Goal: Check status

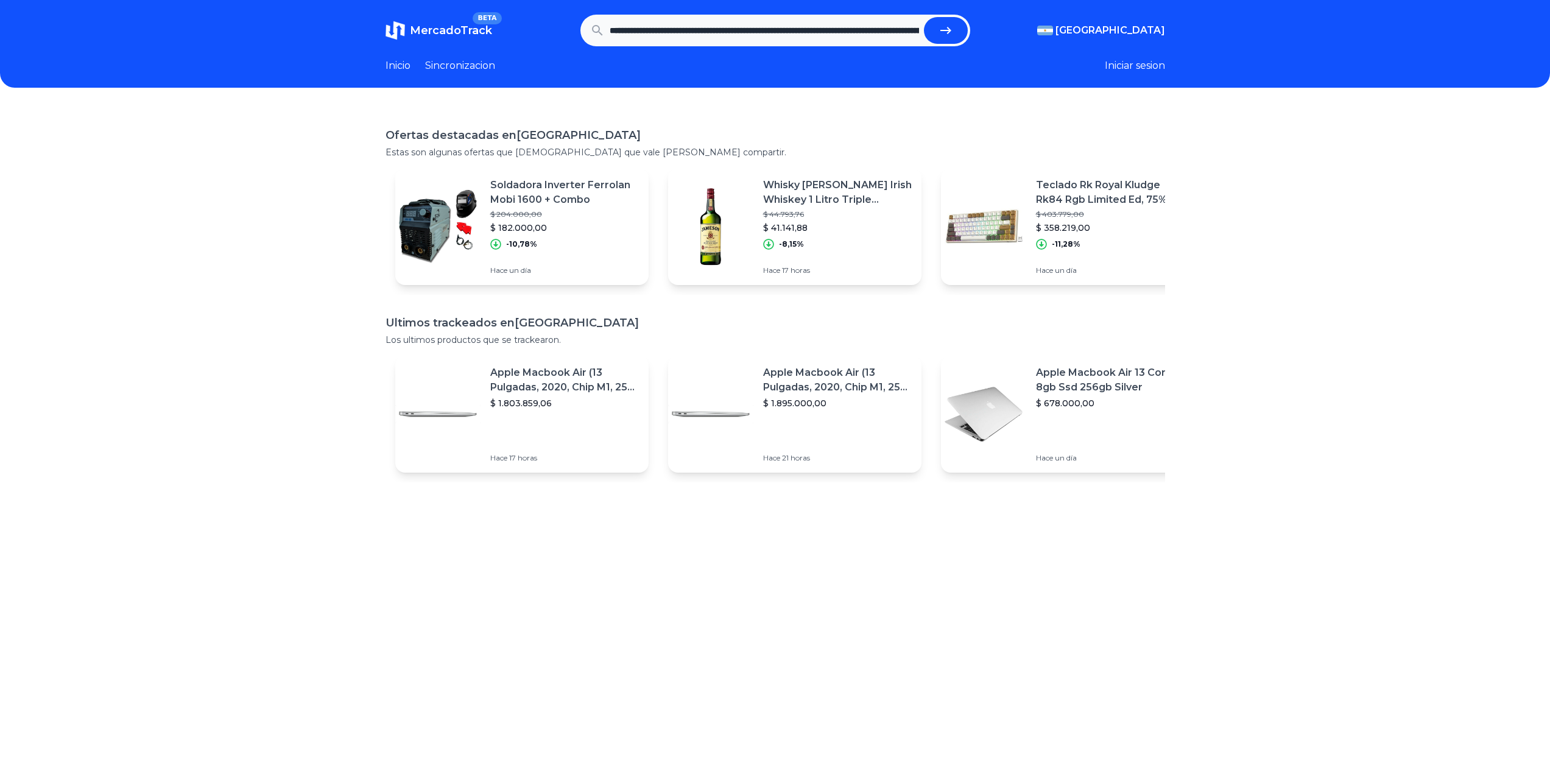
click at [947, 37] on icon "submit" at bounding box center [945, 30] width 15 height 15
type input "**********"
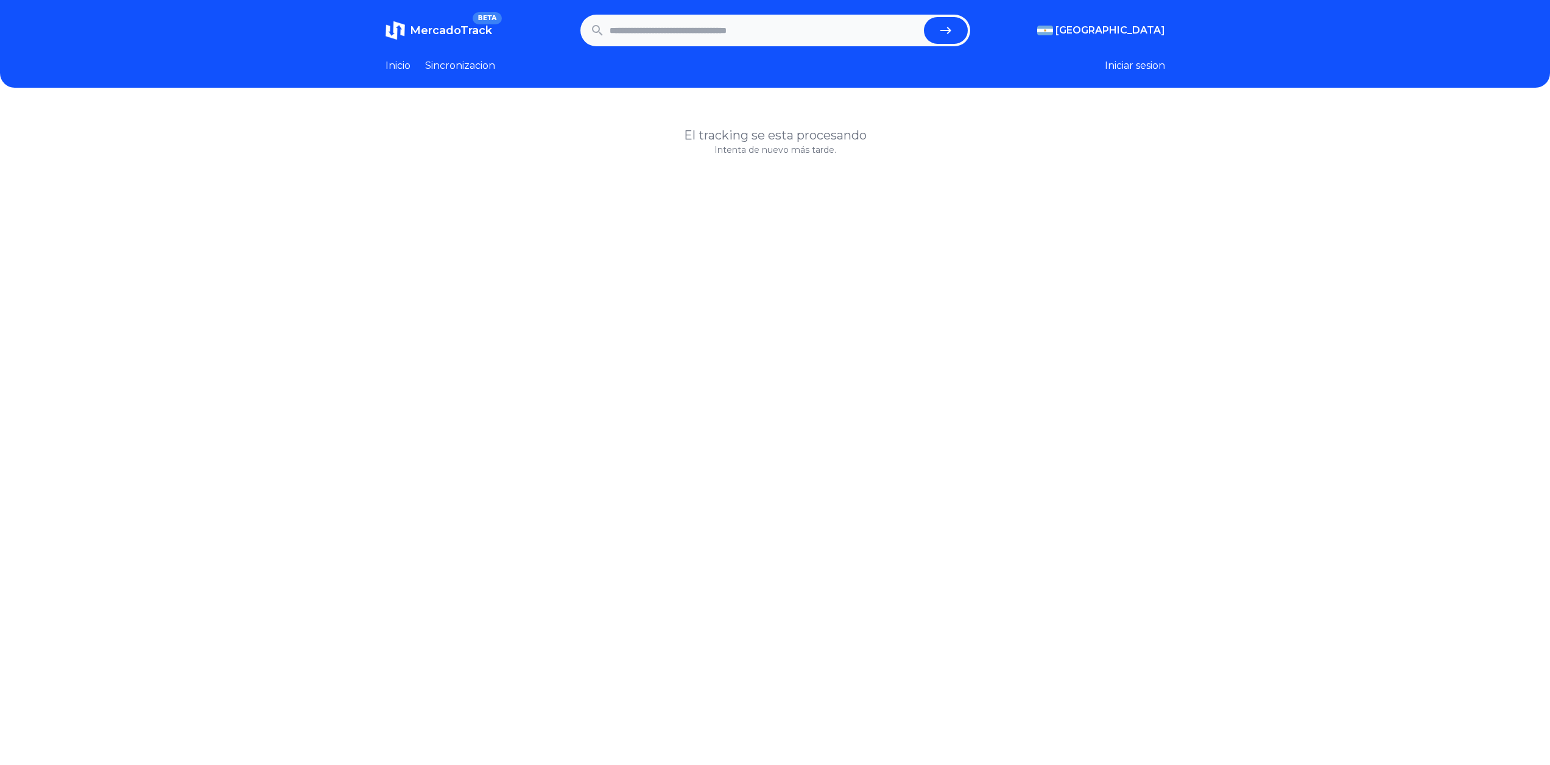
click at [838, 14] on header "MercadoTrack BETA [GEOGRAPHIC_DATA] [GEOGRAPHIC_DATA] [GEOGRAPHIC_DATA] [GEOGRA…" at bounding box center [775, 44] width 1550 height 88
click at [820, 29] on input "text" at bounding box center [763, 30] width 309 height 27
